Goal: Information Seeking & Learning: Check status

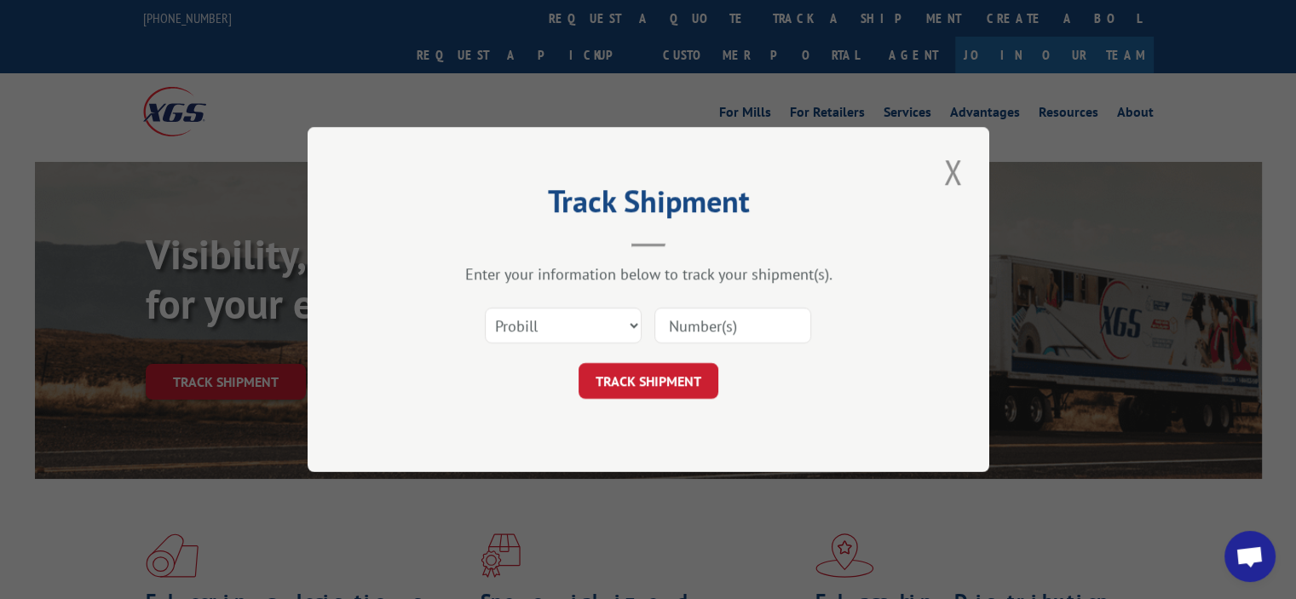
paste input "17542856"
type input "17542856"
click at [675, 381] on button "TRACK SHIPMENT" at bounding box center [648, 381] width 140 height 36
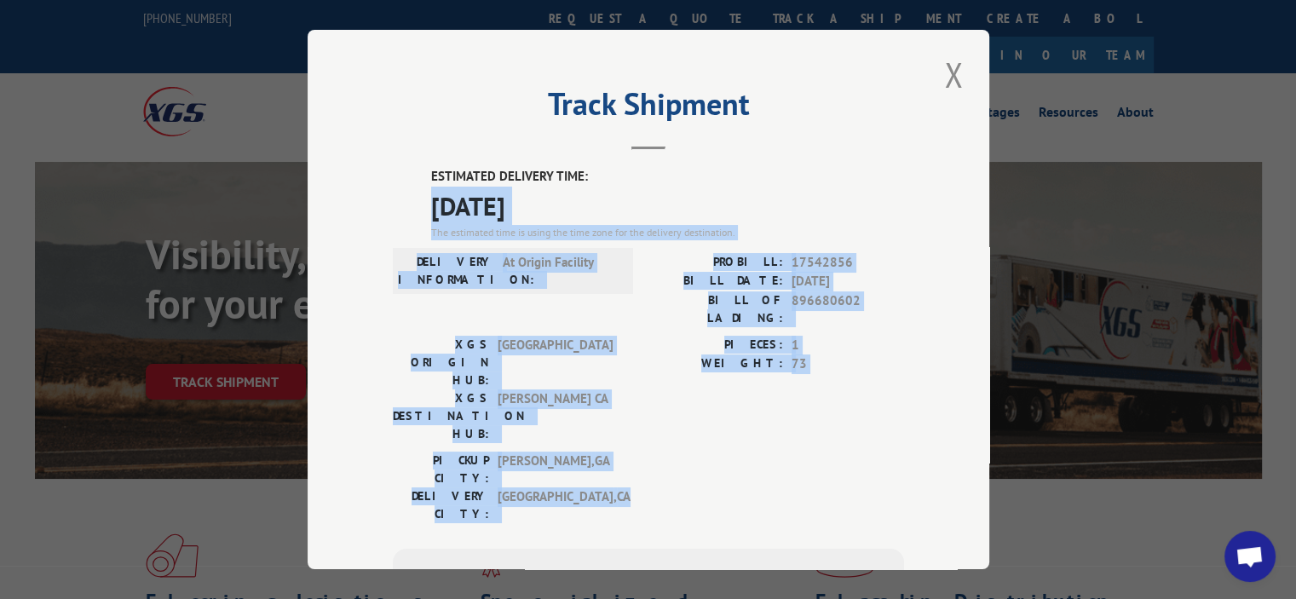
drag, startPoint x: 615, startPoint y: 410, endPoint x: 345, endPoint y: 193, distance: 346.0
click at [345, 193] on div "Track Shipment ESTIMATED DELIVERY TIME: 08/19/2025 The estimated time is using …" at bounding box center [648, 299] width 681 height 539
click at [631, 451] on div "PICKUP CITY: CALHOUN , GA DELIVERY CITY: SCOTTS VALLEY , CA" at bounding box center [648, 491] width 511 height 80
drag, startPoint x: 601, startPoint y: 420, endPoint x: 446, endPoint y: 176, distance: 288.8
click at [404, 169] on div "ESTIMATED DELIVERY TIME: 08/19/2025 The estimated time is using the time zone f…" at bounding box center [648, 473] width 511 height 612
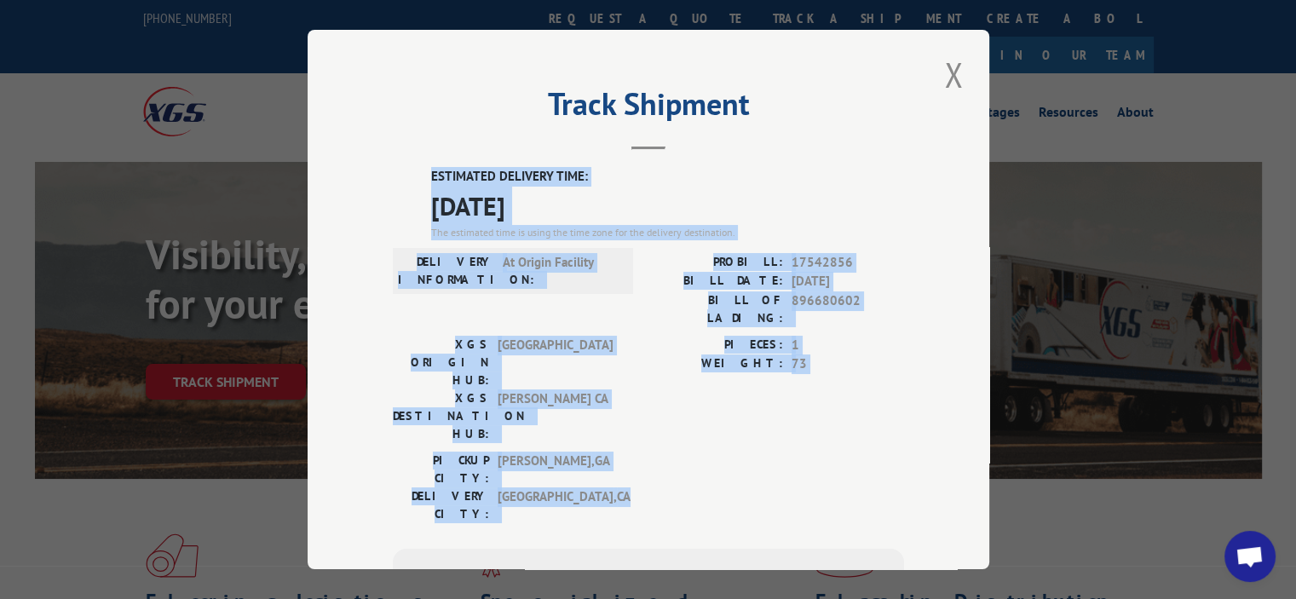
copy div "ESTIMATED DELIVERY TIME: 08/19/2025 The estimated time is using the time zone f…"
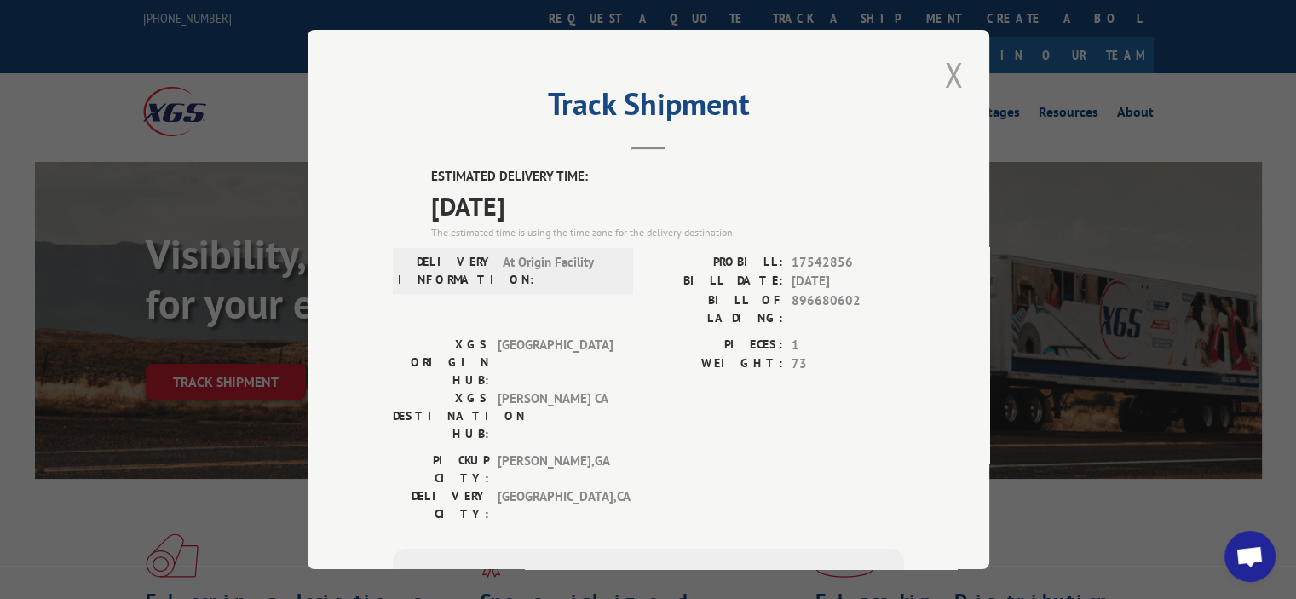
click at [934, 72] on div "Track Shipment ESTIMATED DELIVERY TIME: 08/19/2025 The estimated time is using …" at bounding box center [648, 299] width 681 height 539
click at [939, 84] on button "Close modal" at bounding box center [953, 74] width 29 height 47
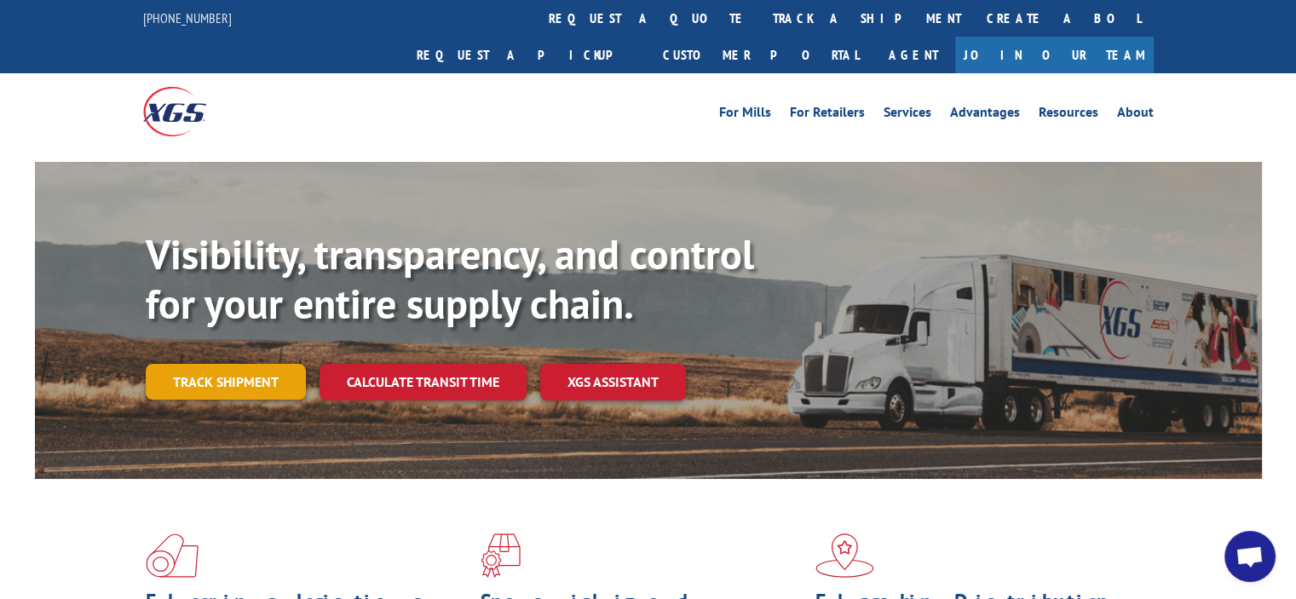
click at [267, 364] on link "Track shipment" at bounding box center [226, 382] width 160 height 36
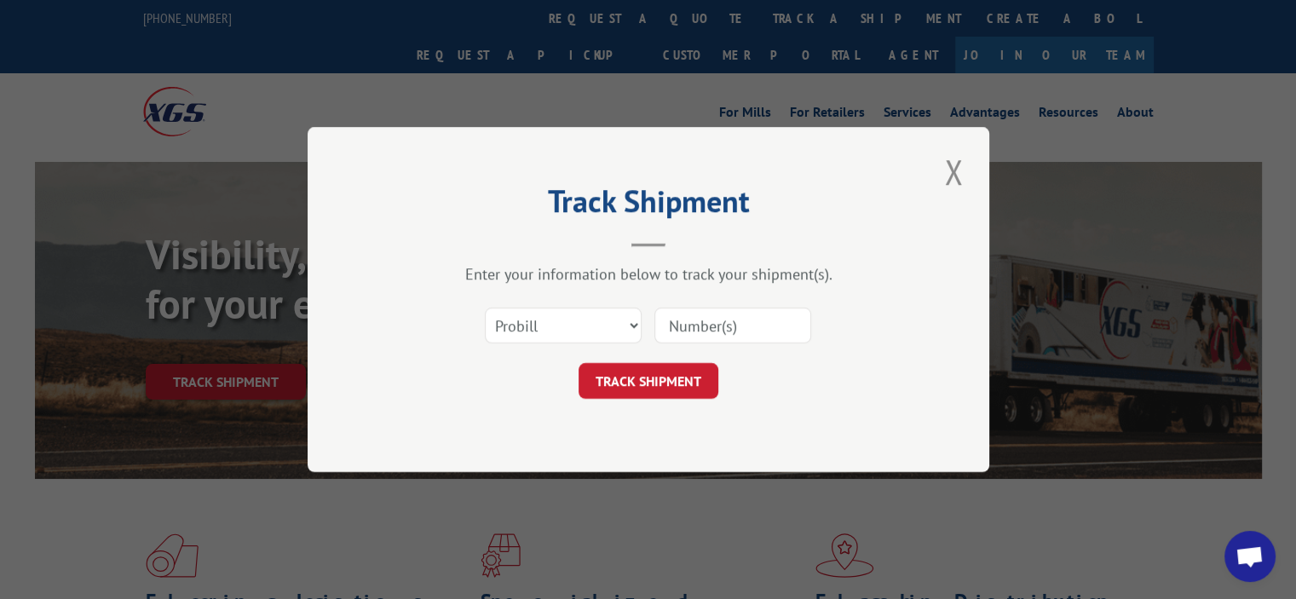
drag, startPoint x: 671, startPoint y: 330, endPoint x: 681, endPoint y: 333, distance: 10.0
click at [671, 330] on input at bounding box center [732, 326] width 157 height 36
paste input "17513045"
type input "17513045"
click at [641, 380] on button "TRACK SHIPMENT" at bounding box center [648, 381] width 140 height 36
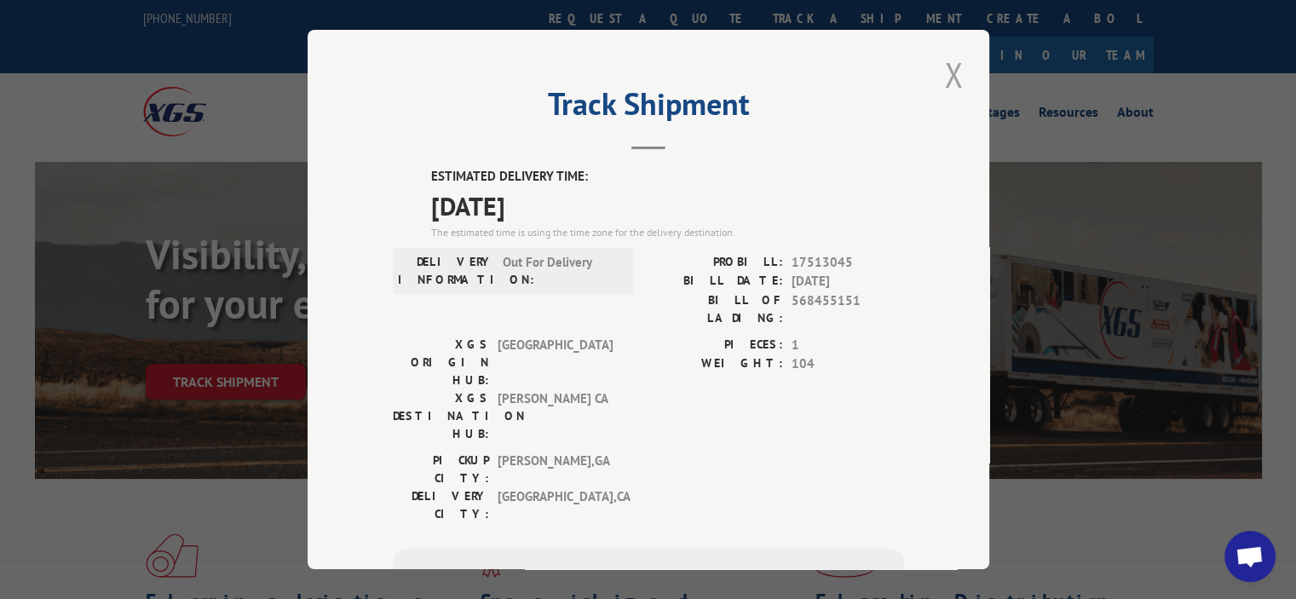
click at [939, 72] on button "Close modal" at bounding box center [953, 74] width 29 height 47
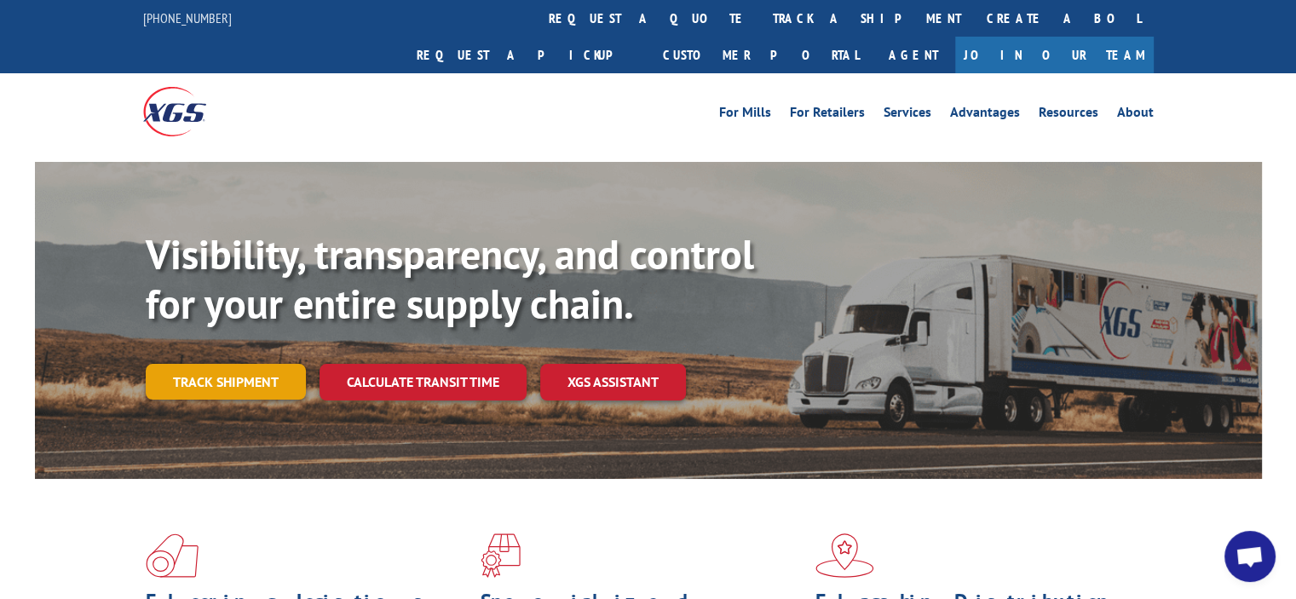
click at [257, 364] on link "Track shipment" at bounding box center [226, 382] width 160 height 36
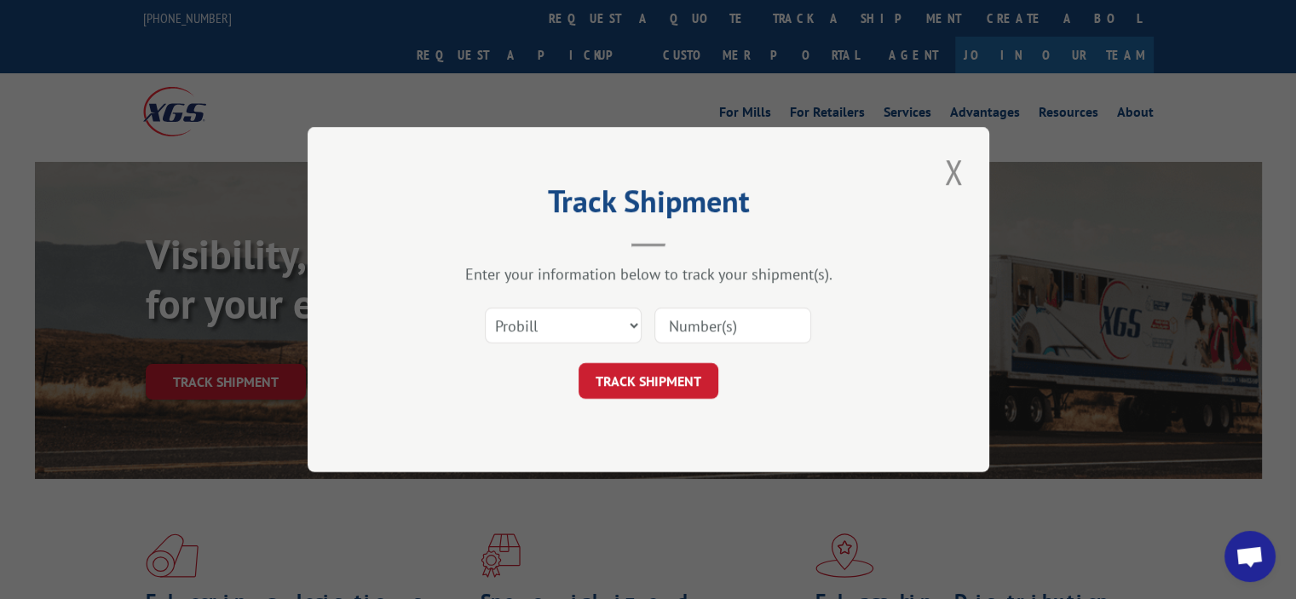
click at [680, 316] on input at bounding box center [732, 326] width 157 height 36
paste input "17544565"
type input "17544565"
click button "TRACK SHIPMENT" at bounding box center [648, 381] width 140 height 36
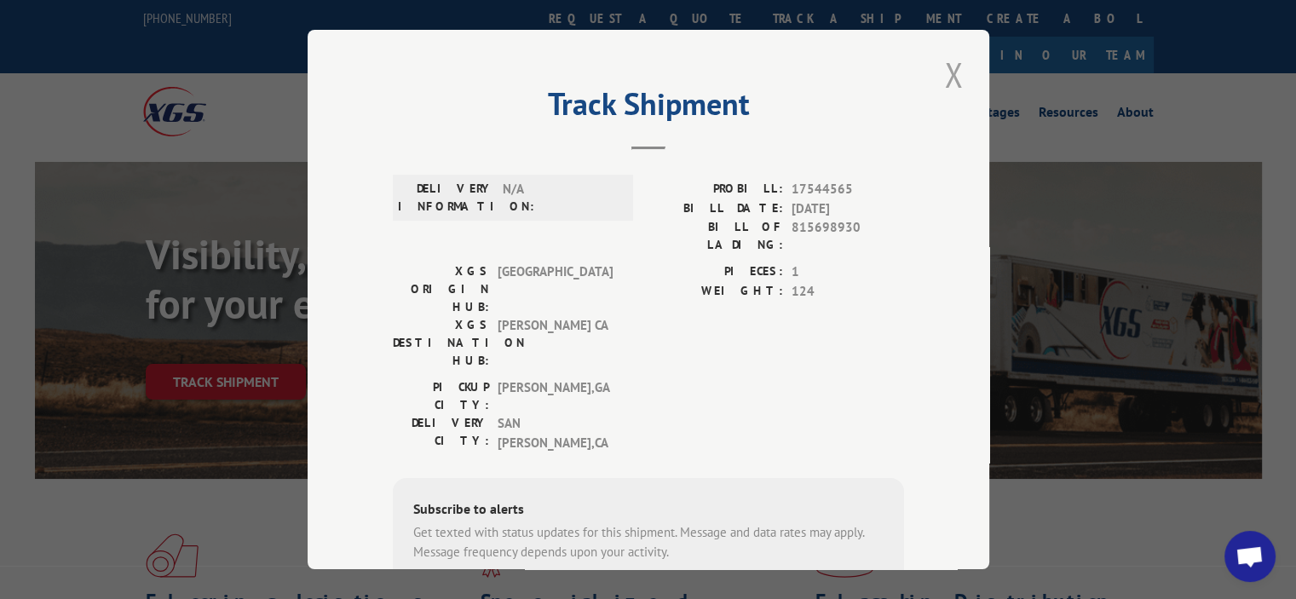
click at [939, 78] on button "Close modal" at bounding box center [953, 74] width 29 height 47
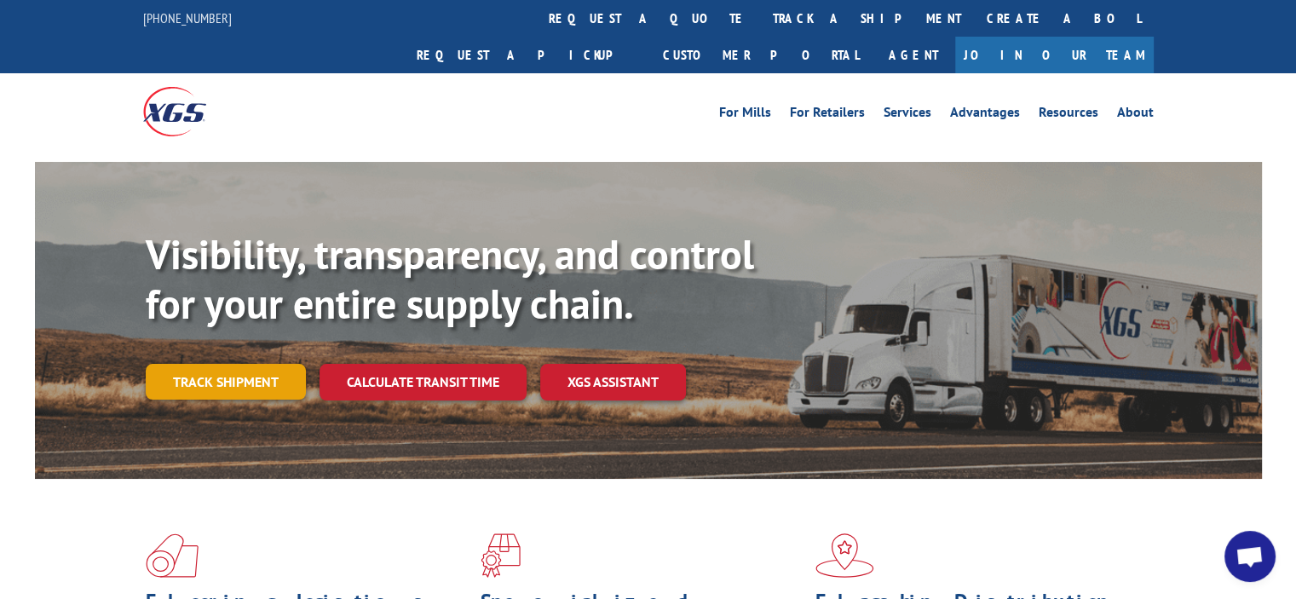
click at [236, 364] on link "Track shipment" at bounding box center [226, 382] width 160 height 36
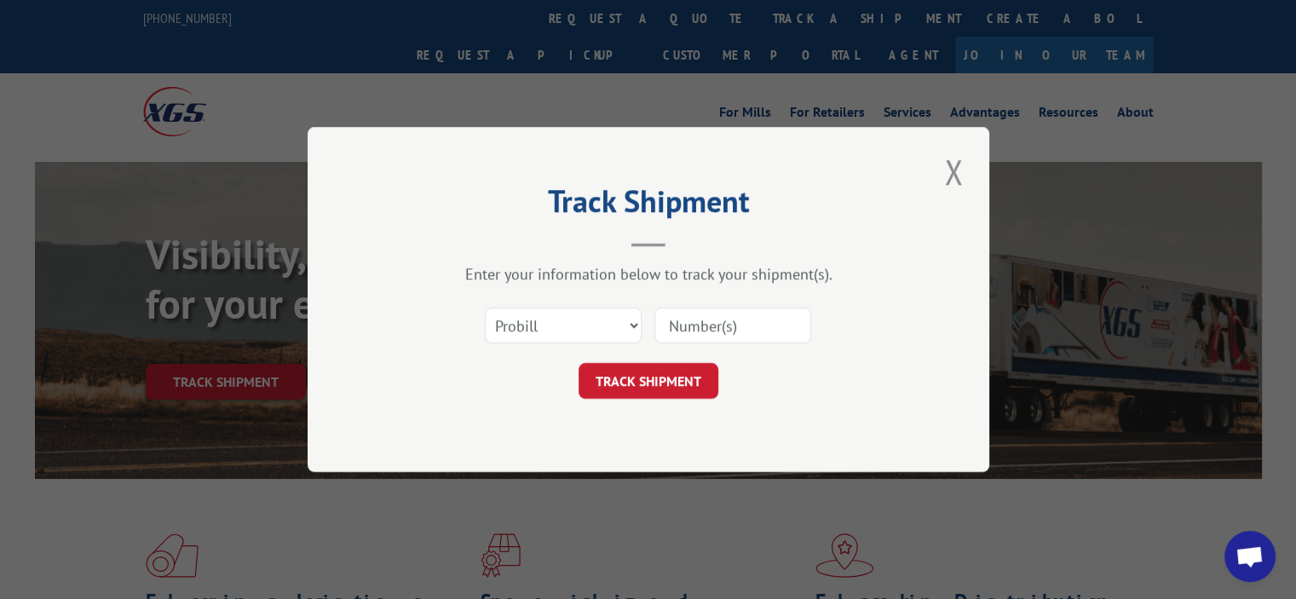
click at [732, 336] on input at bounding box center [732, 326] width 157 height 36
paste input "17543454"
type input "17543454"
click at [650, 377] on button "TRACK SHIPMENT" at bounding box center [648, 381] width 140 height 36
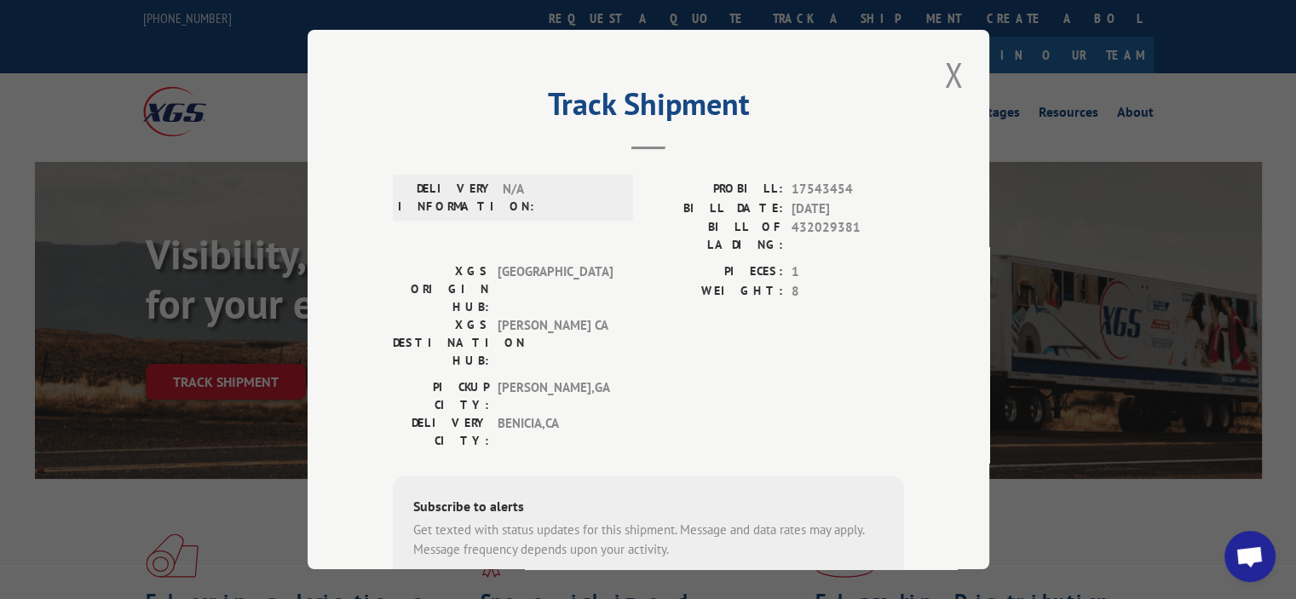
click at [919, 115] on div "Track Shipment DELIVERY INFORMATION: N/A PROBILL: 17543454 BILL DATE: 08/12/202…" at bounding box center [648, 299] width 681 height 539
click at [947, 71] on button "Close modal" at bounding box center [953, 74] width 29 height 47
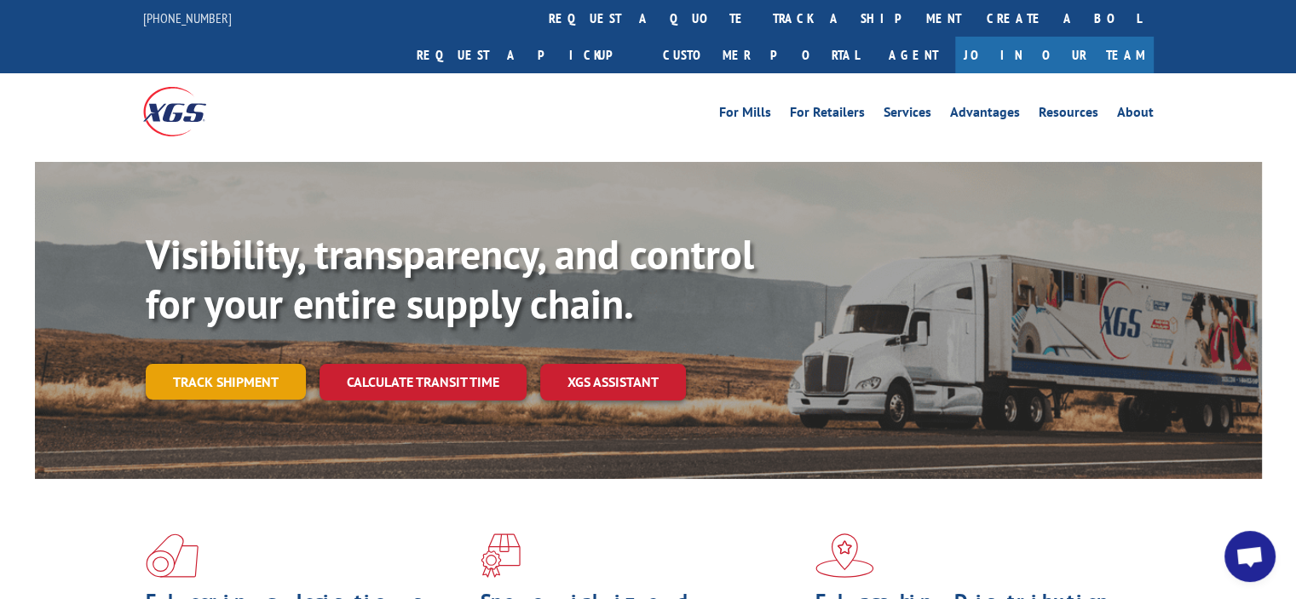
click at [214, 364] on link "Track shipment" at bounding box center [226, 382] width 160 height 36
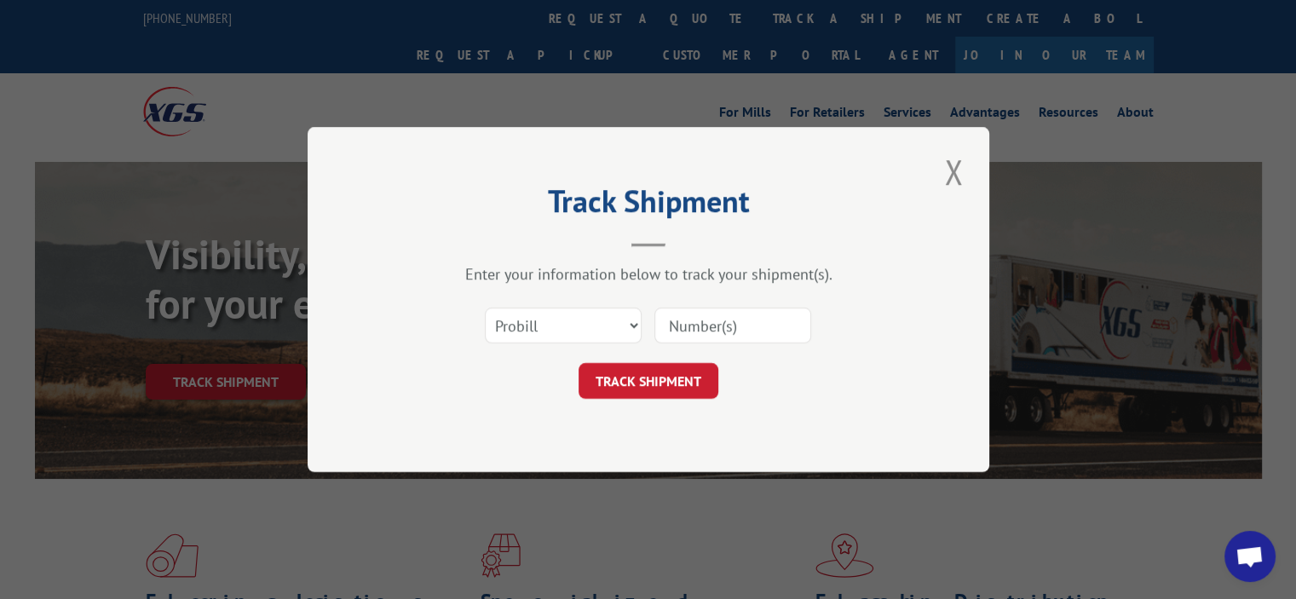
click at [652, 335] on div "Select category... Probill BOL PO" at bounding box center [648, 325] width 511 height 56
click at [674, 326] on input at bounding box center [732, 326] width 157 height 36
paste input "17543297"
type input "17543297"
click at [650, 381] on button "TRACK SHIPMENT" at bounding box center [648, 381] width 140 height 36
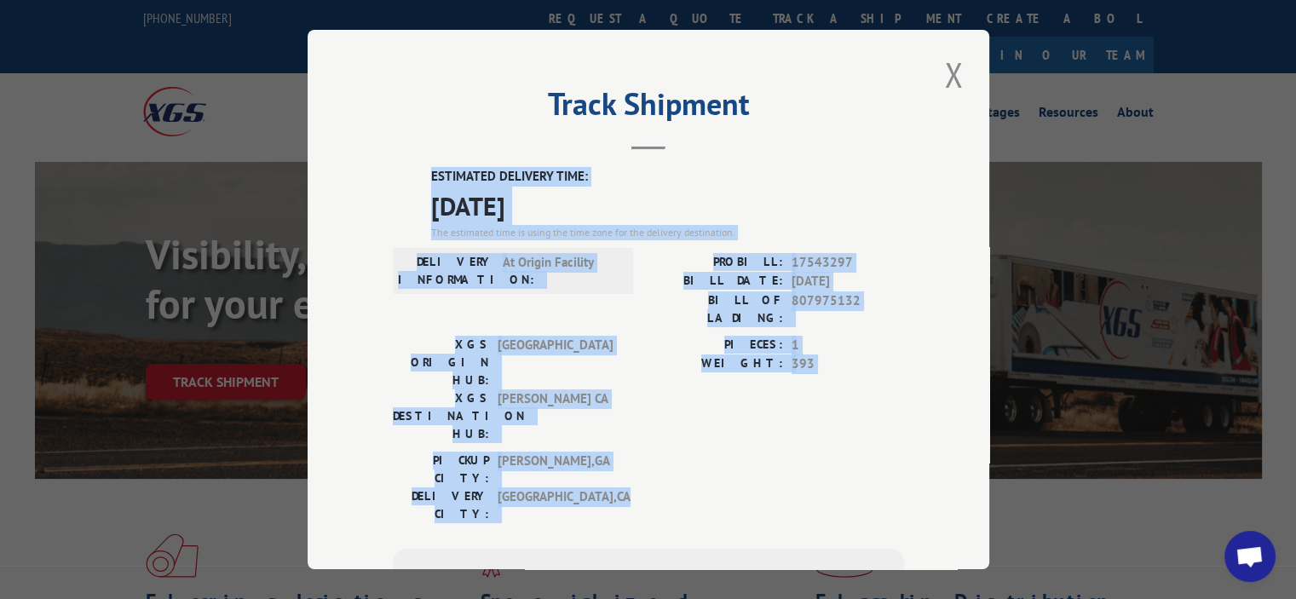
drag, startPoint x: 628, startPoint y: 415, endPoint x: 394, endPoint y: 183, distance: 329.5
click at [394, 183] on div "ESTIMATED DELIVERY TIME: 08/19/2025 The estimated time is using the time zone f…" at bounding box center [648, 473] width 511 height 612
copy div "ESTIMATED DELIVERY TIME: 08/19/2025 The estimated time is using the time zone f…"
click at [629, 451] on div "PICKUP CITY: CALHOUN , GA DELIVERY CITY: SAN FRANCISCO , CA" at bounding box center [648, 491] width 511 height 80
drag, startPoint x: 609, startPoint y: 411, endPoint x: 406, endPoint y: 161, distance: 322.2
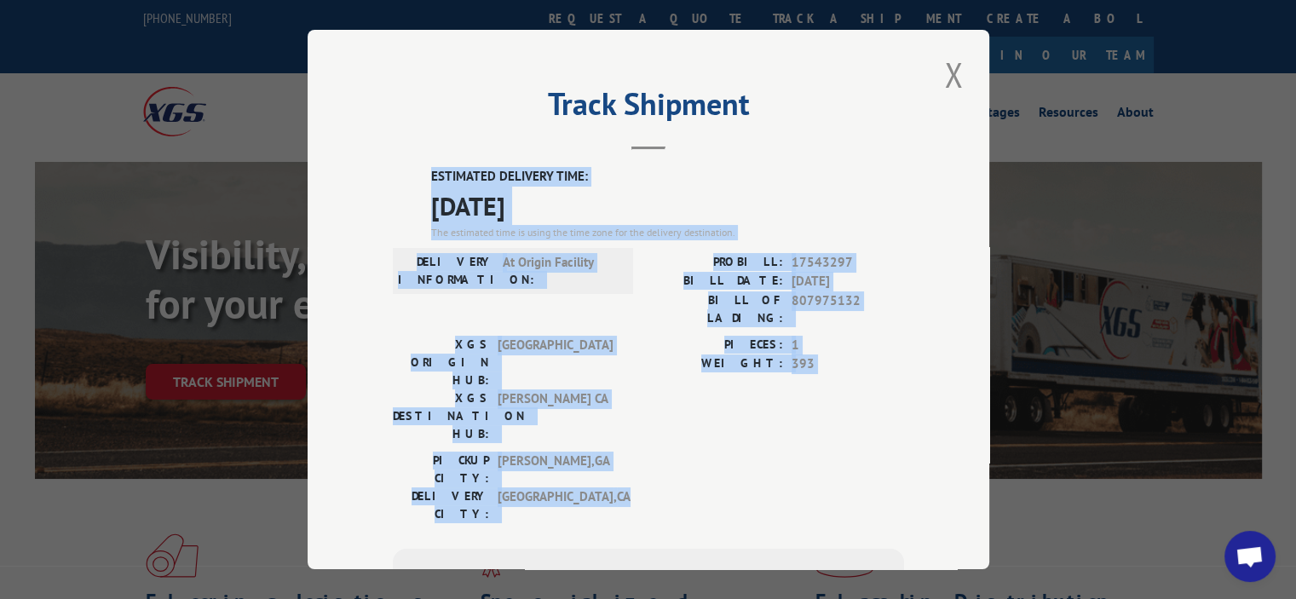
click at [406, 161] on div "Track Shipment ESTIMATED DELIVERY TIME: 08/19/2025 The estimated time is using …" at bounding box center [648, 299] width 681 height 539
copy div "ESTIMATED DELIVERY TIME: 08/19/2025 The estimated time is using the time zone f…"
